Goal: Communication & Community: Answer question/provide support

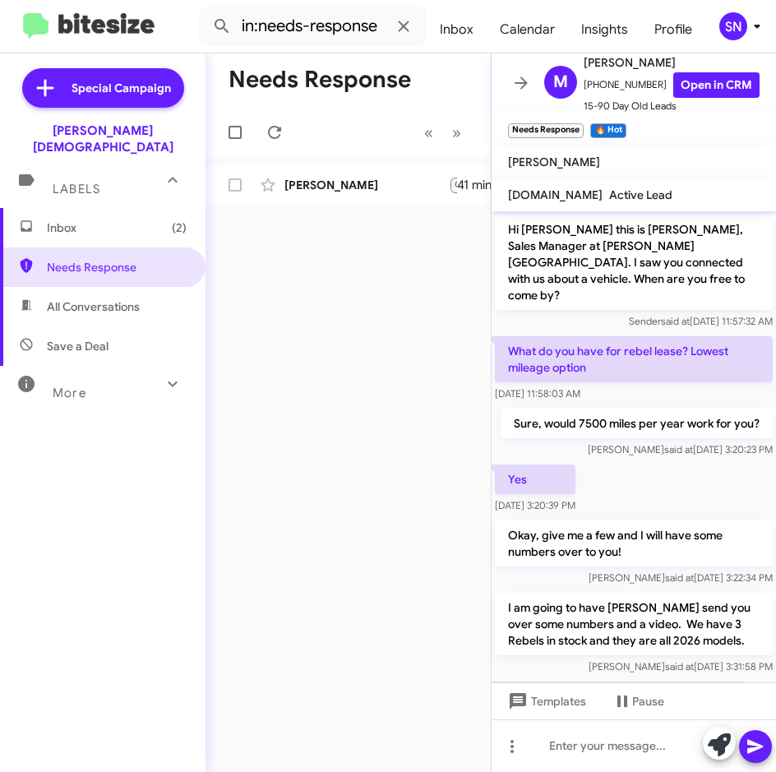
scroll to position [277, 0]
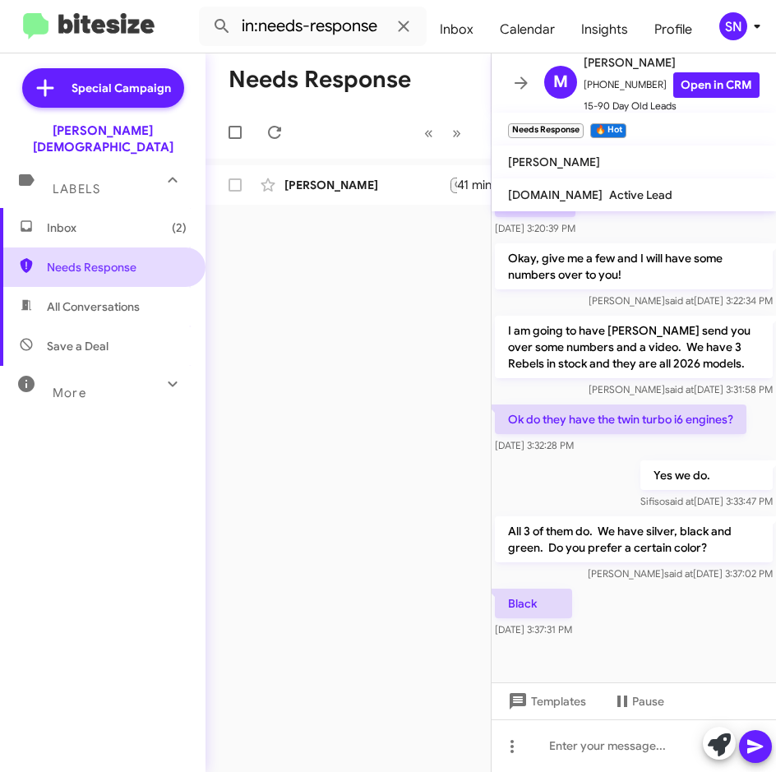
click at [108, 259] on span "Needs Response" at bounding box center [103, 267] width 206 height 39
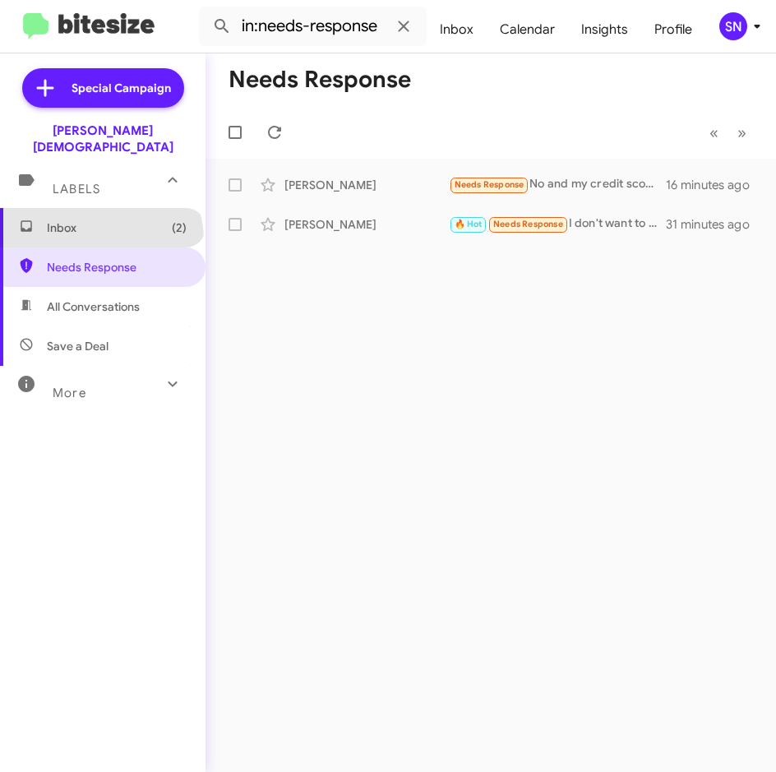
click at [99, 224] on span "Inbox (2)" at bounding box center [103, 227] width 206 height 39
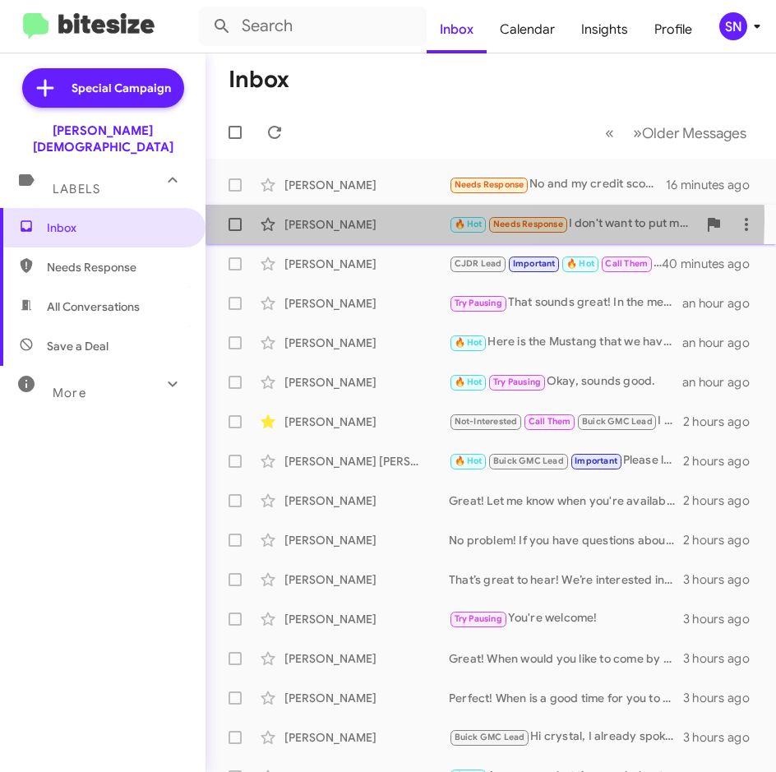
click at [335, 220] on div "[PERSON_NAME]" at bounding box center [367, 224] width 164 height 16
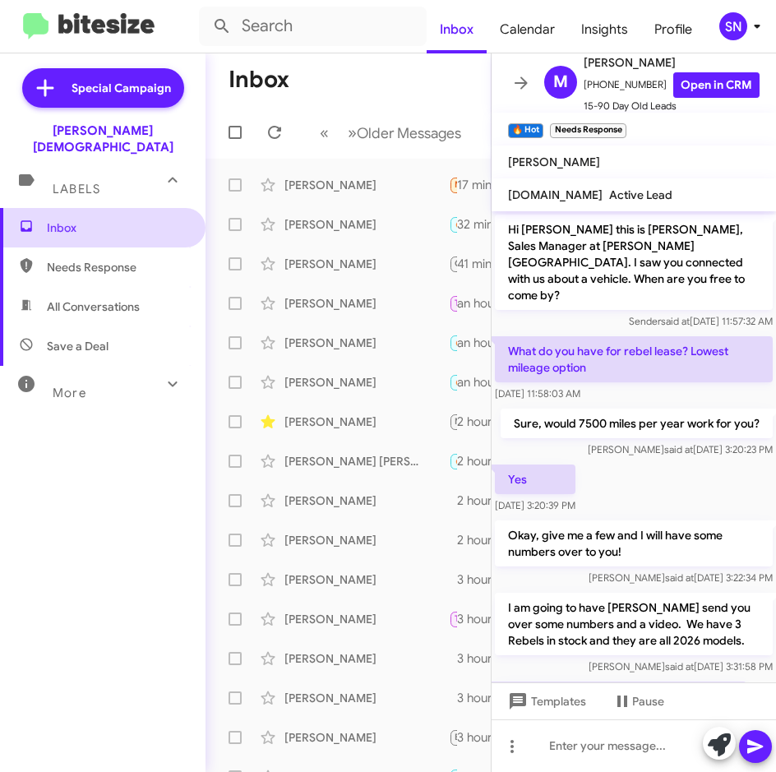
click at [54, 208] on span "Inbox" at bounding box center [103, 227] width 206 height 39
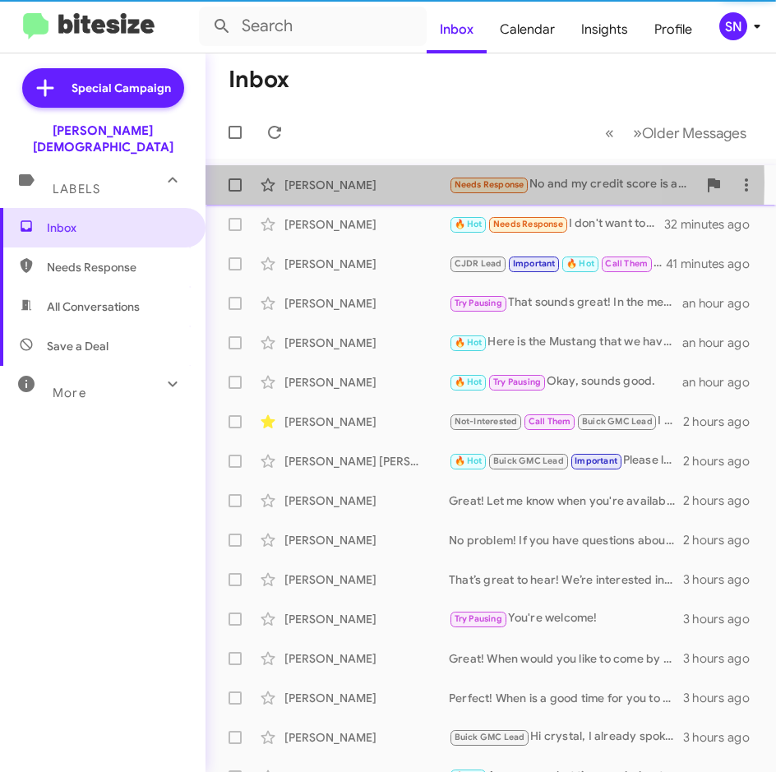
click at [295, 183] on div "[PERSON_NAME]" at bounding box center [367, 185] width 164 height 16
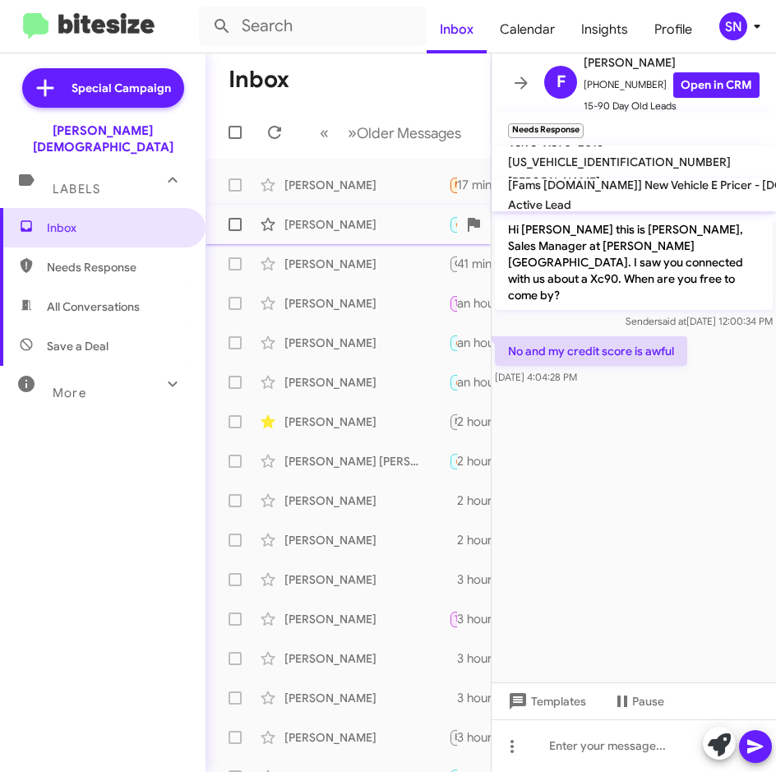
click at [333, 220] on div "[PERSON_NAME]" at bounding box center [367, 224] width 164 height 16
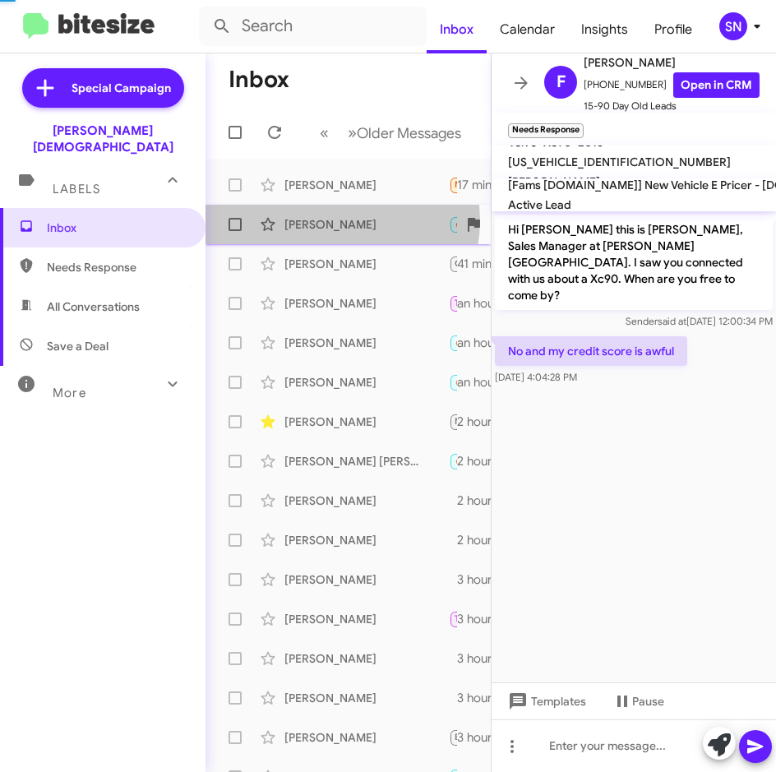
scroll to position [539, 0]
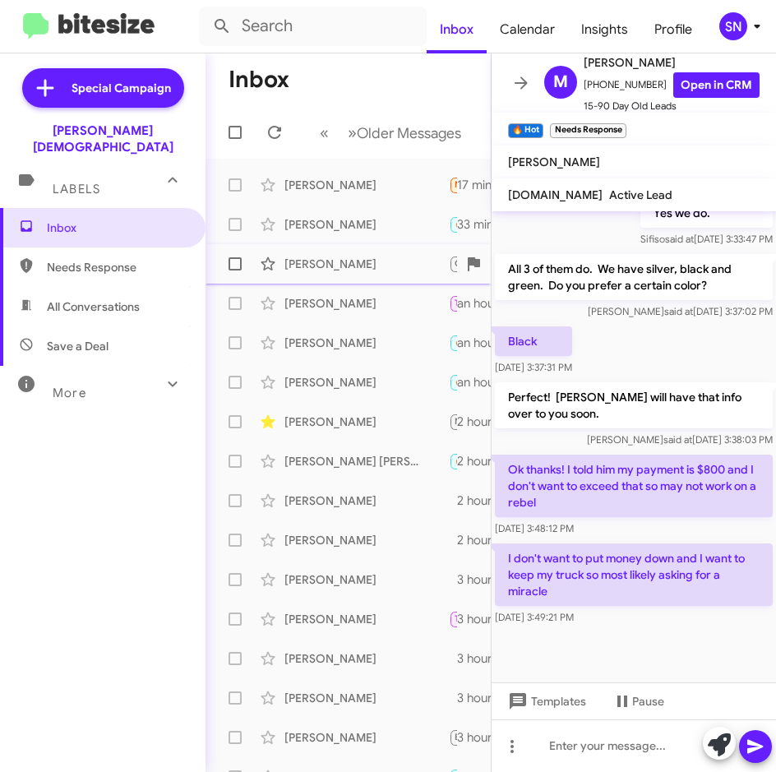
click at [355, 274] on div "[PERSON_NAME] CJDR Lead Important 🔥 Hot Call Them You're welcome! 41 minutes ago" at bounding box center [348, 264] width 259 height 33
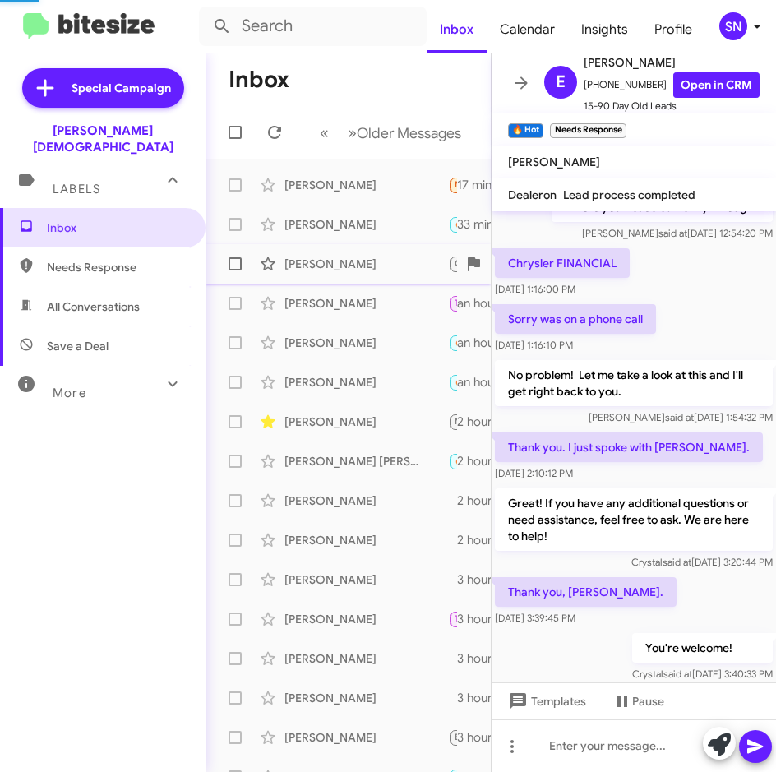
scroll to position [580, 0]
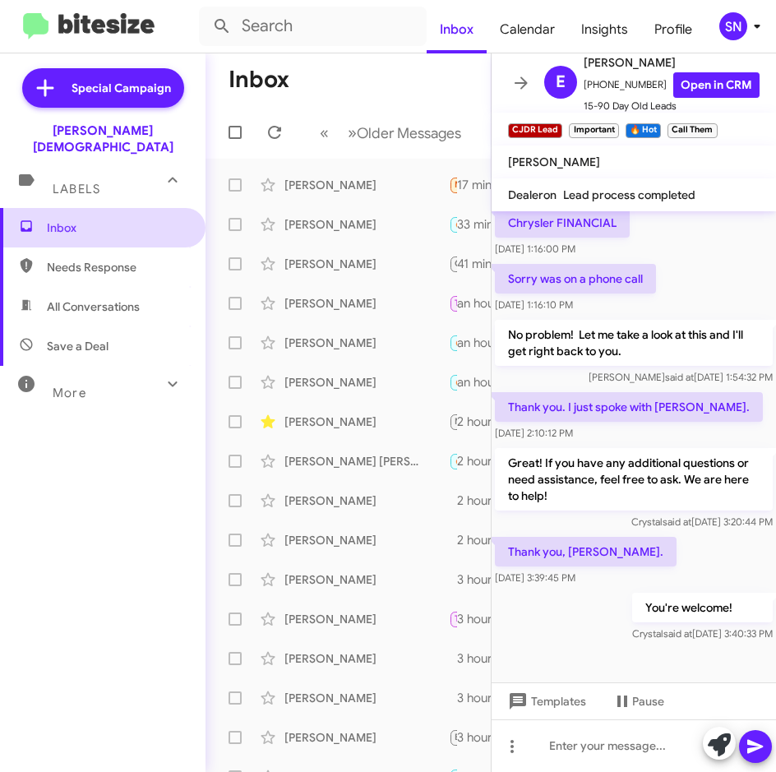
click at [65, 220] on span "Inbox" at bounding box center [117, 228] width 140 height 16
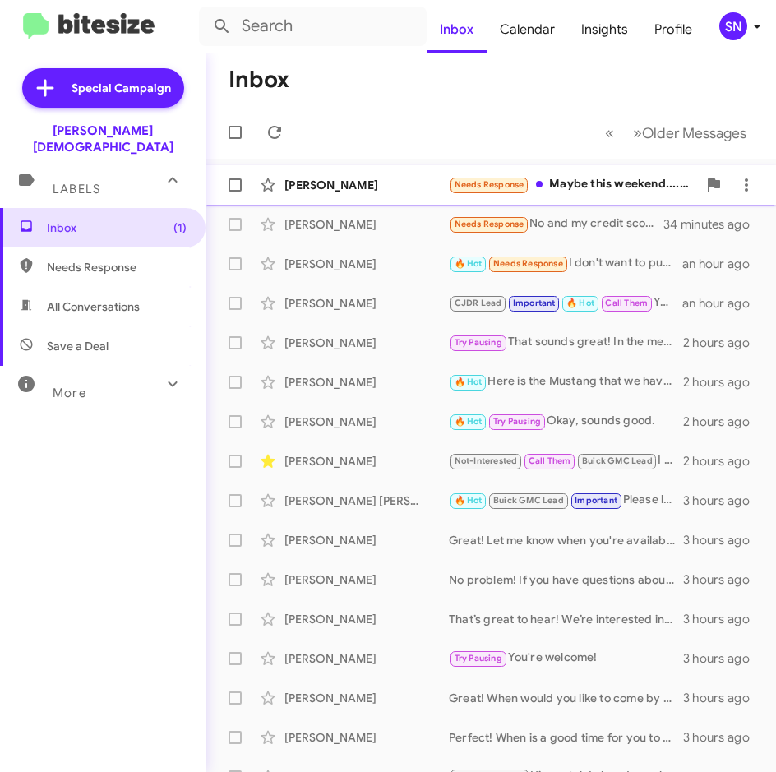
click at [320, 180] on div "[PERSON_NAME]" at bounding box center [367, 185] width 164 height 16
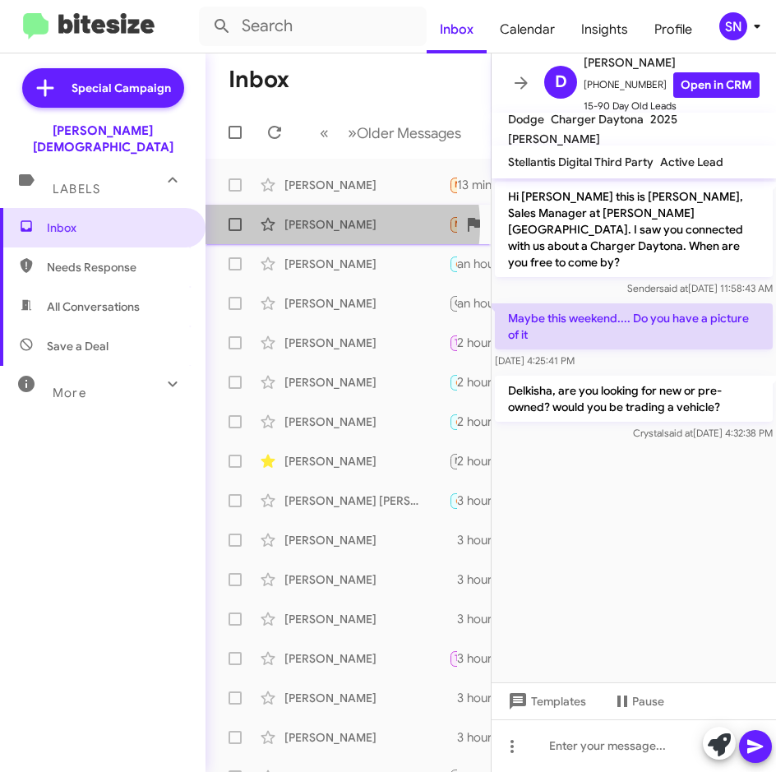
click at [319, 225] on div "[PERSON_NAME]" at bounding box center [367, 224] width 164 height 16
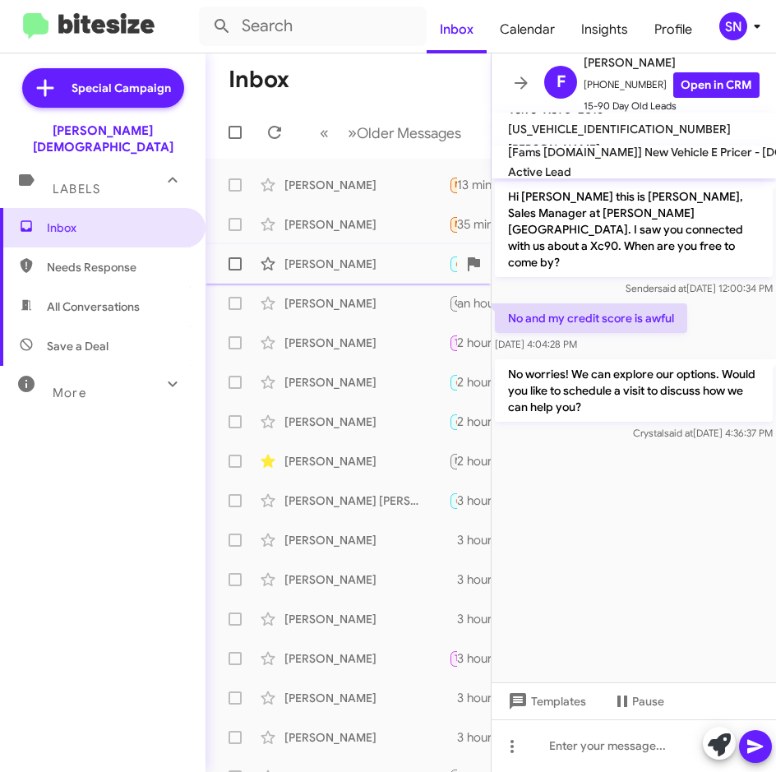
click at [320, 271] on div "[PERSON_NAME]" at bounding box center [367, 264] width 164 height 16
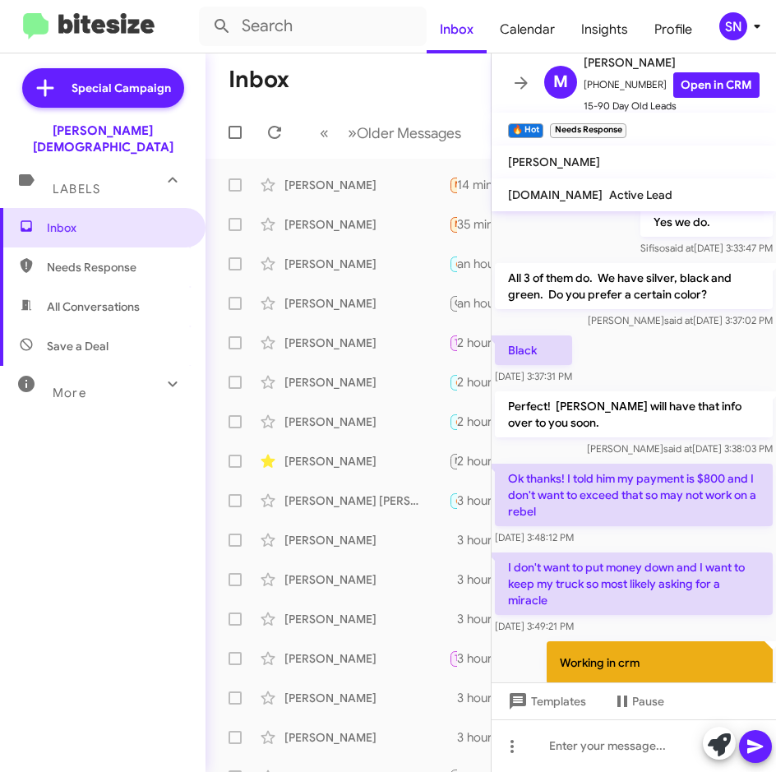
scroll to position [613, 0]
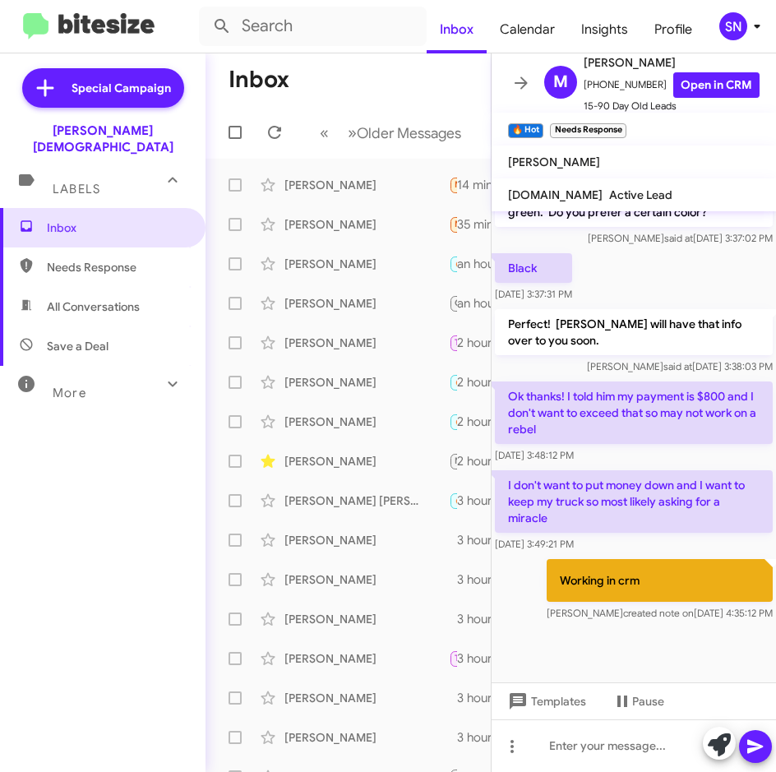
drag, startPoint x: 587, startPoint y: 468, endPoint x: 577, endPoint y: 465, distance: 10.2
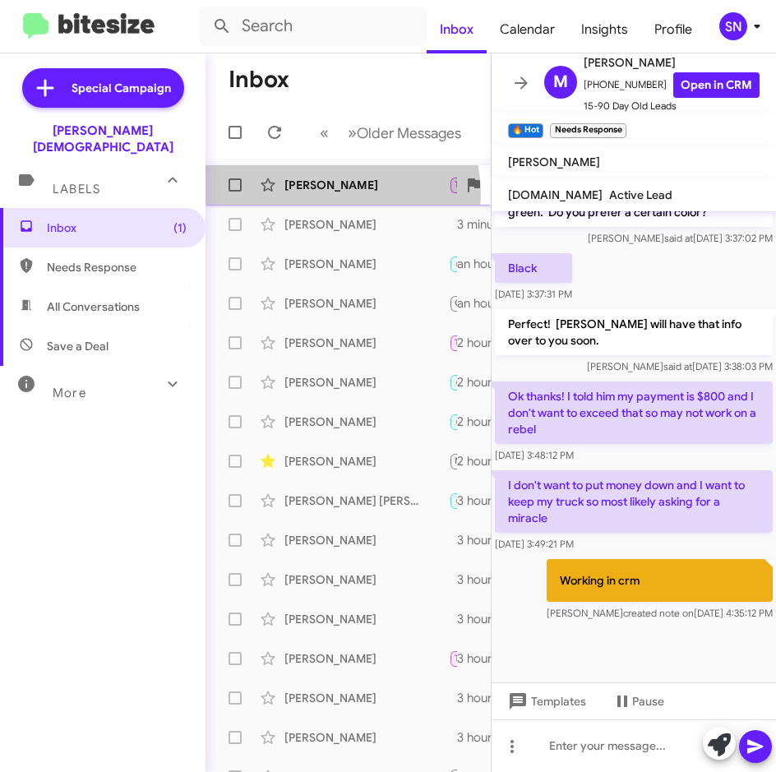
click at [328, 194] on div "[PERSON_NAME] Try Pausing Needs Response 🔥 Hot Now * 3 minutes ago" at bounding box center [348, 185] width 259 height 33
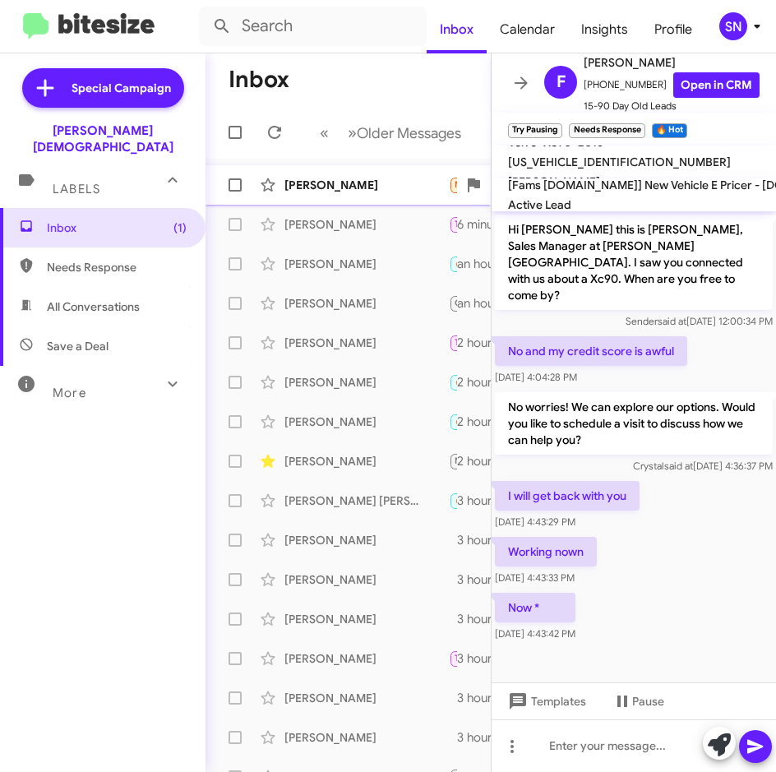
click at [351, 193] on div "Delkisha [PERSON_NAME] Needs Response It's a 2007 Ford five hundred SEL sedan 3…" at bounding box center [348, 185] width 259 height 33
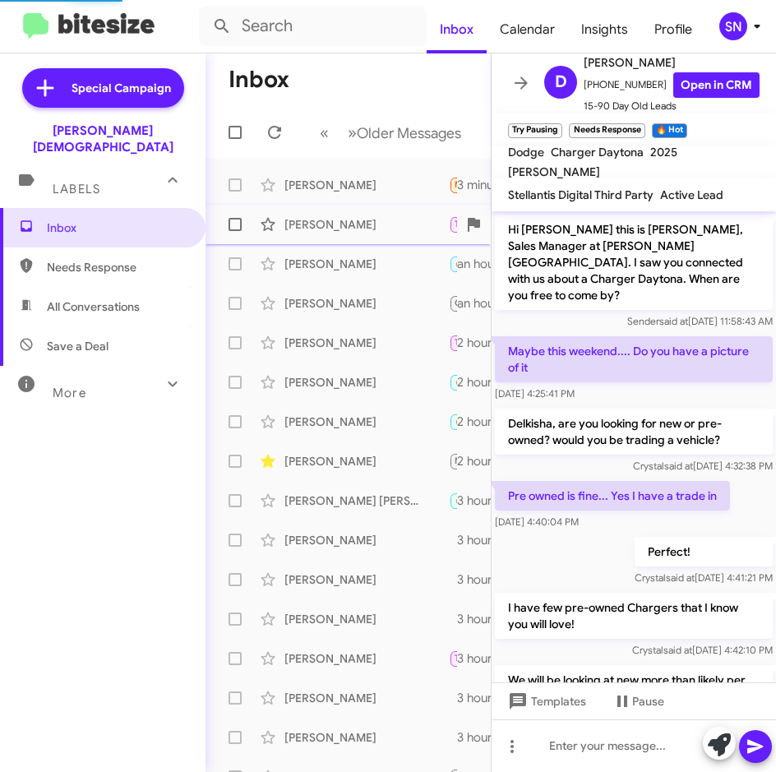
scroll to position [201, 0]
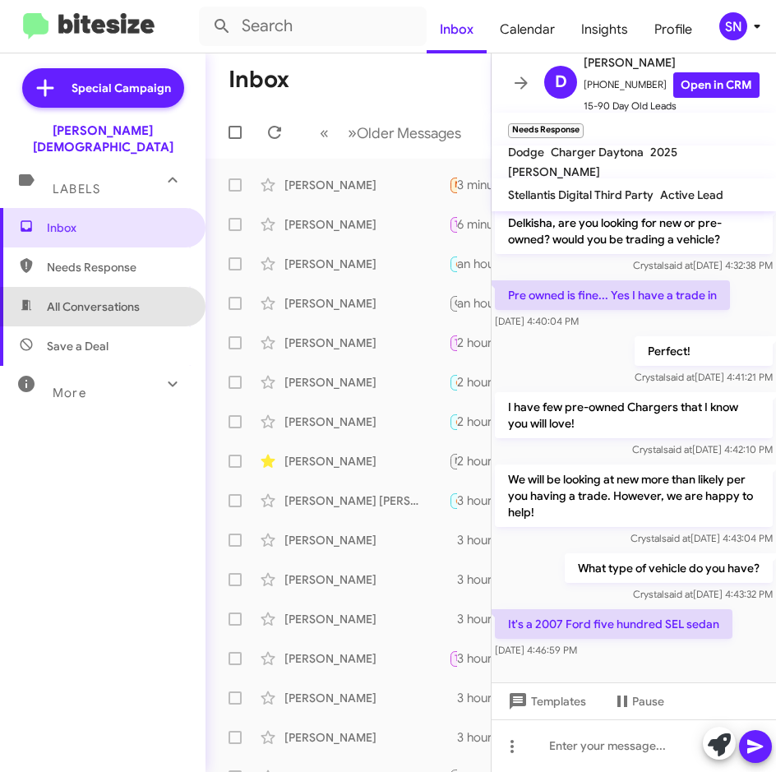
click at [106, 298] on span "All Conversations" at bounding box center [93, 306] width 93 height 16
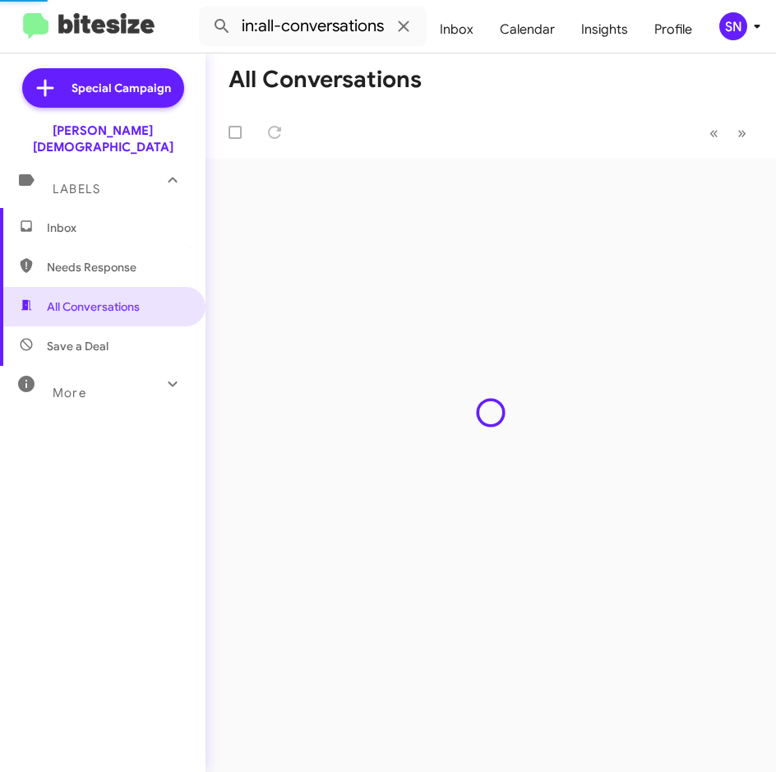
click at [117, 259] on span "Needs Response" at bounding box center [117, 267] width 140 height 16
type input "in:needs-response"
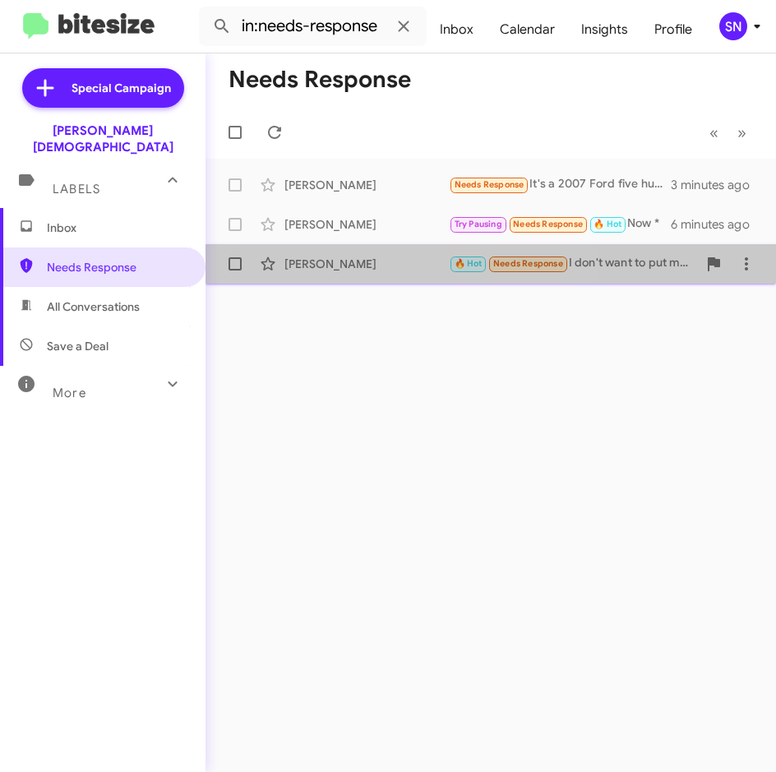
click at [374, 258] on div "[PERSON_NAME]" at bounding box center [367, 264] width 164 height 16
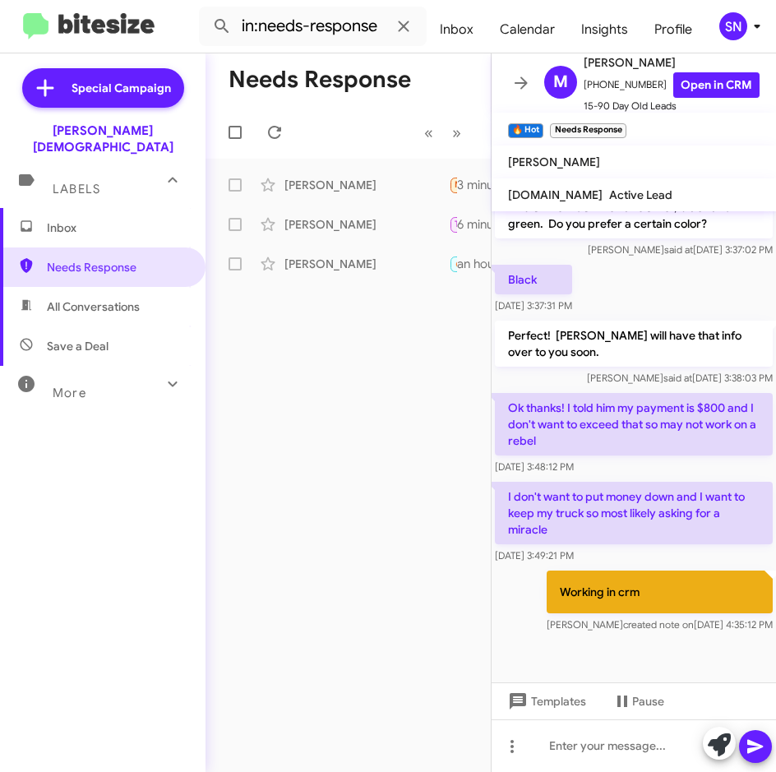
scroll to position [613, 0]
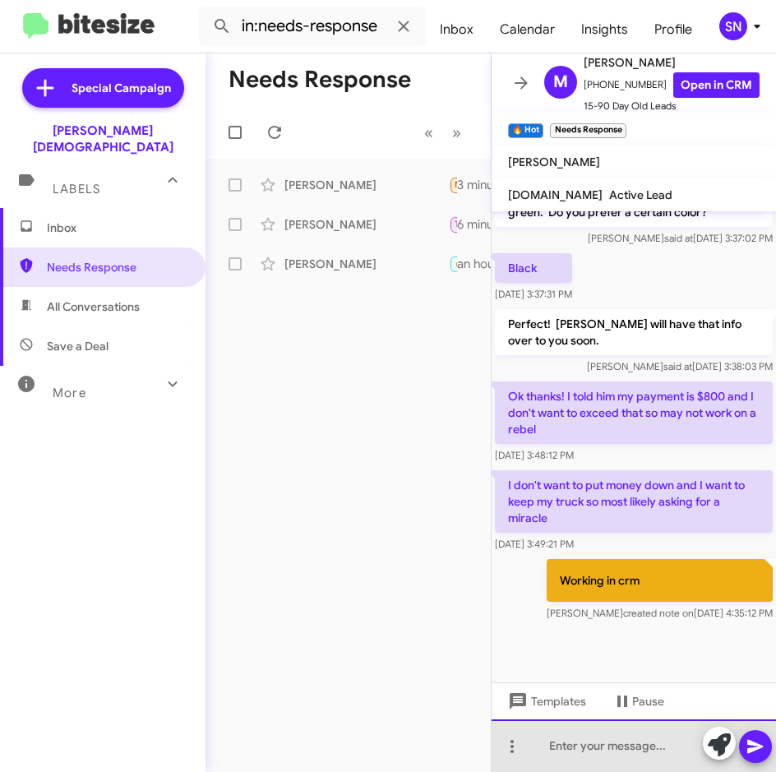
click at [553, 745] on div at bounding box center [634, 745] width 285 height 53
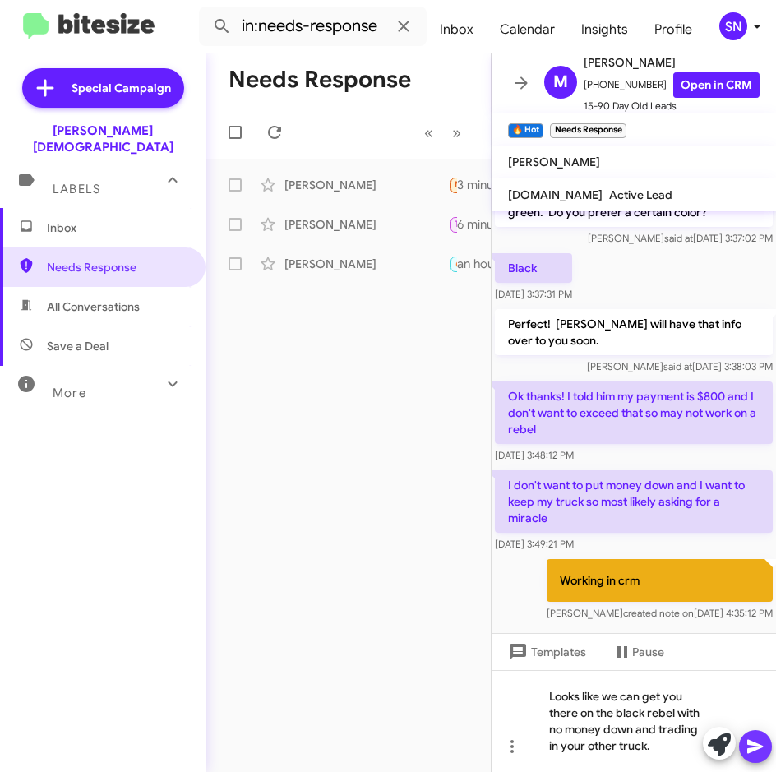
click at [765, 747] on icon at bounding box center [756, 747] width 20 height 20
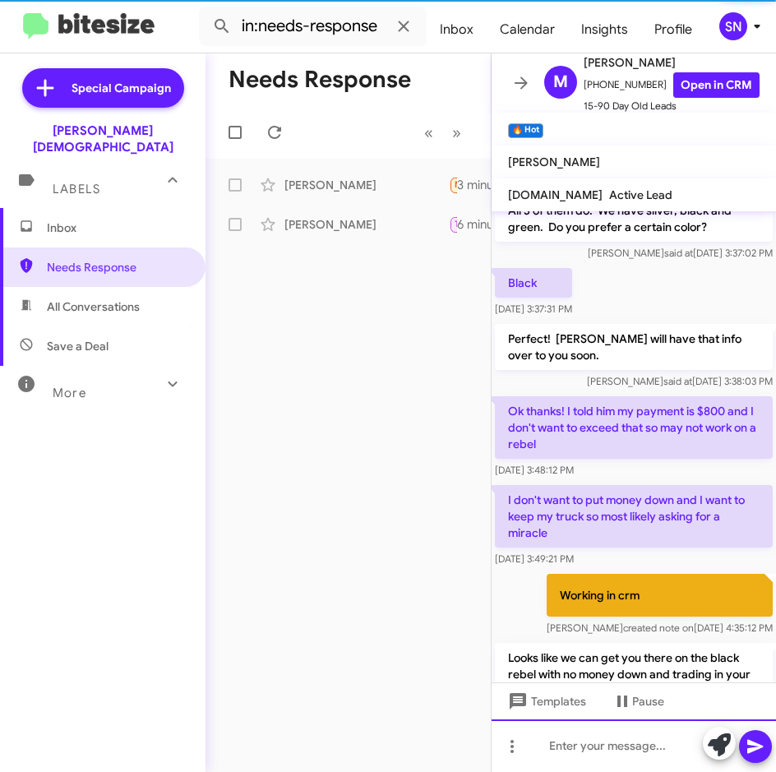
scroll to position [706, 0]
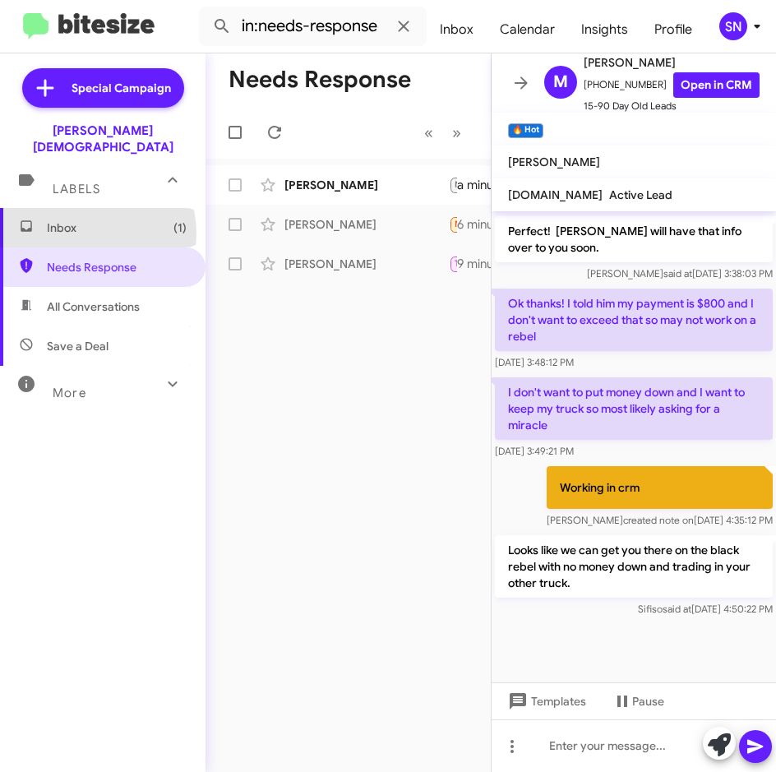
click at [85, 220] on span "Inbox (1)" at bounding box center [117, 228] width 140 height 16
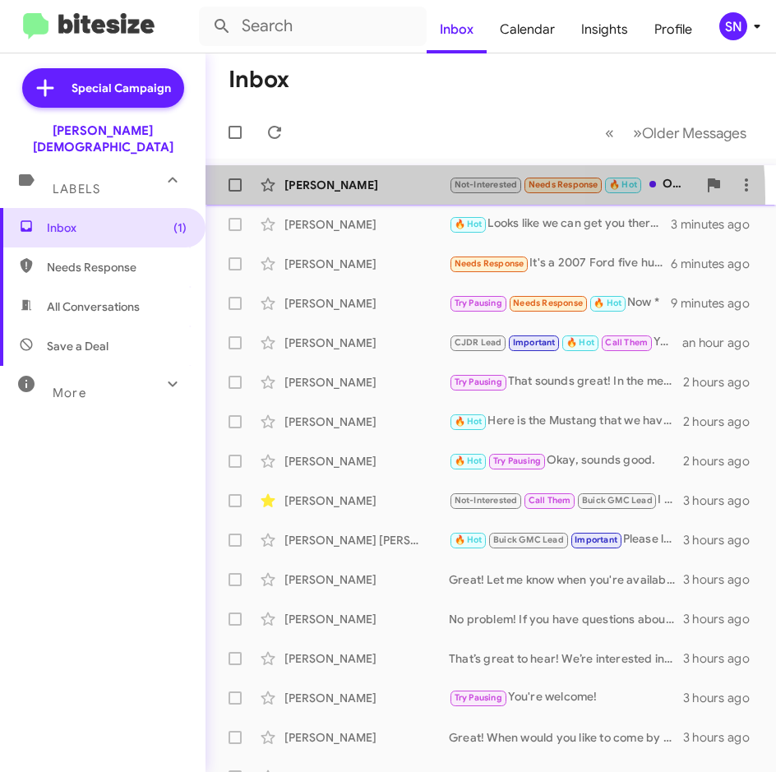
click at [362, 198] on div "[PERSON_NAME] Not-Interested Needs Response 🔥 Hot Odo: 50xxx a minute ago" at bounding box center [491, 185] width 544 height 33
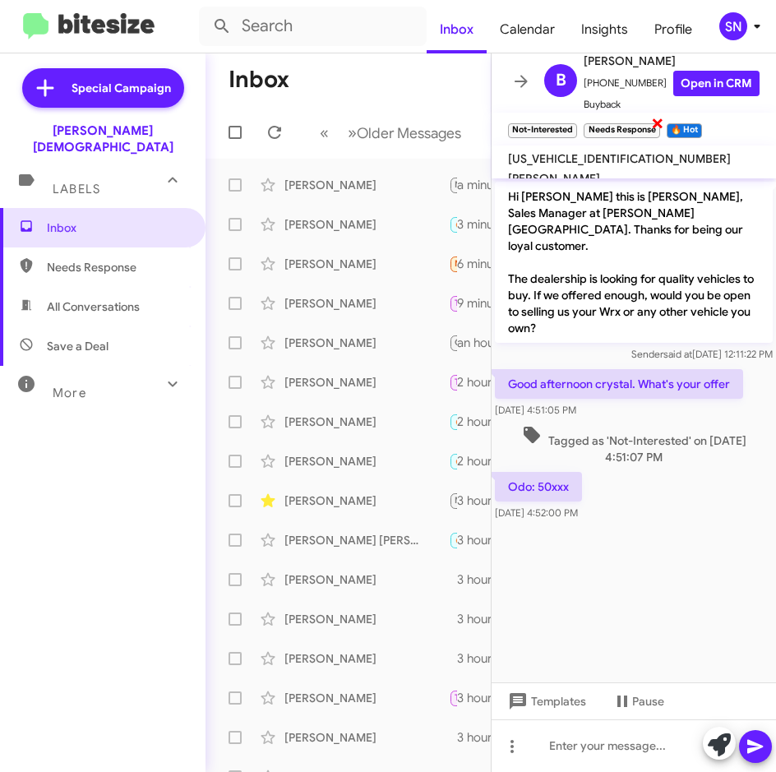
scroll to position [7, 0]
click at [127, 259] on span "Needs Response" at bounding box center [117, 267] width 140 height 16
type input "in:needs-response"
